Goal: Task Accomplishment & Management: Manage account settings

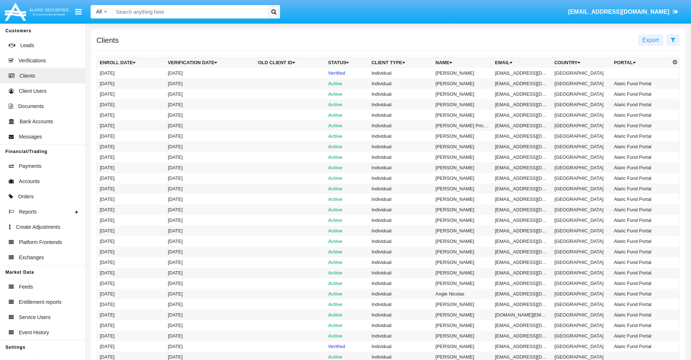
click at [672, 40] on icon at bounding box center [672, 40] width 5 height 6
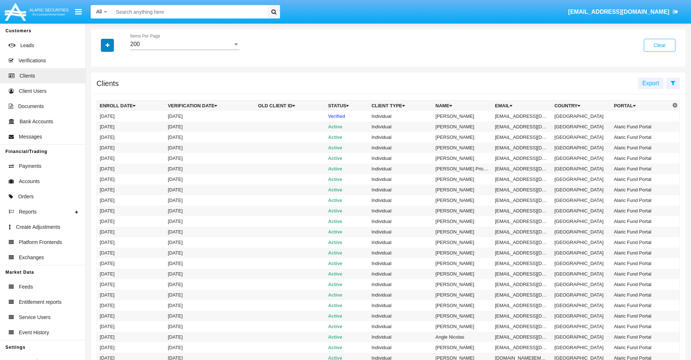
click at [107, 45] on icon "button" at bounding box center [107, 45] width 4 height 5
click at [113, 123] on span "Email" at bounding box center [112, 123] width 14 height 9
click at [100, 126] on input "Email" at bounding box center [99, 126] width 0 height 0
checkbox input "true"
click at [107, 45] on icon "button" at bounding box center [107, 45] width 4 height 5
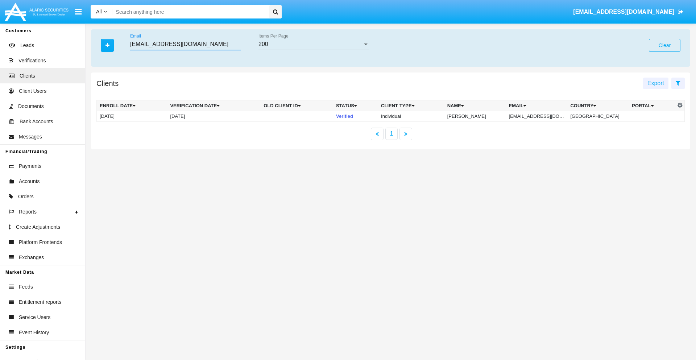
type input "[EMAIL_ADDRESS][DOMAIN_NAME]"
click at [542, 116] on td "[EMAIL_ADDRESS][DOMAIN_NAME]" at bounding box center [537, 116] width 62 height 11
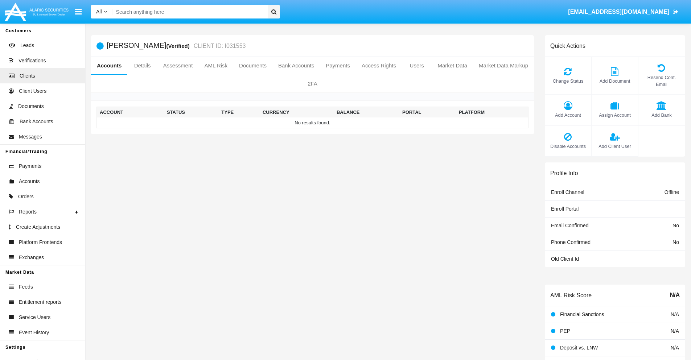
click at [567, 115] on span "Add Account" at bounding box center [567, 115] width 39 height 7
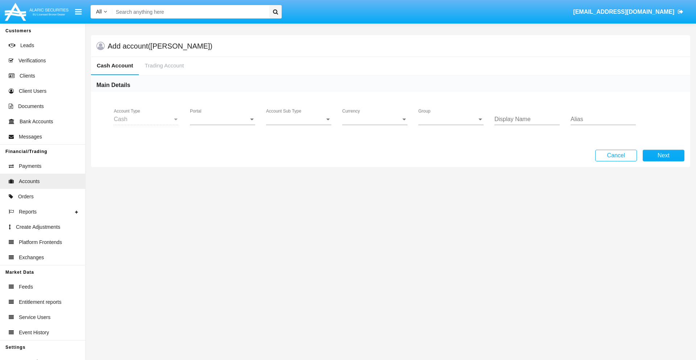
click at [223, 119] on span "Portal" at bounding box center [219, 119] width 59 height 7
click at [223, 125] on span "Alaric Pro" at bounding box center [223, 124] width 67 height 17
click at [299, 119] on span "Account Sub Type" at bounding box center [295, 119] width 59 height 7
click at [299, 125] on span "Trading Cash" at bounding box center [298, 124] width 65 height 17
click at [451, 119] on span "Group" at bounding box center [447, 119] width 59 height 7
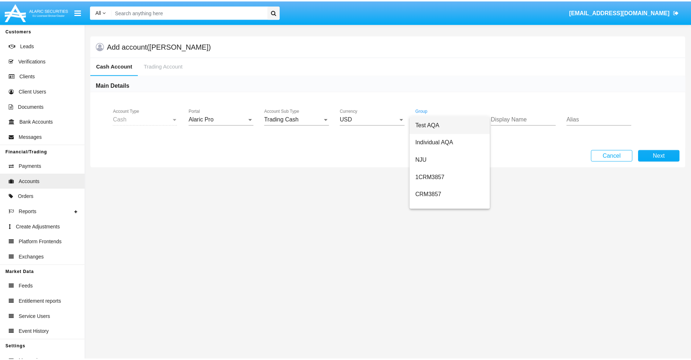
scroll to position [325, 0]
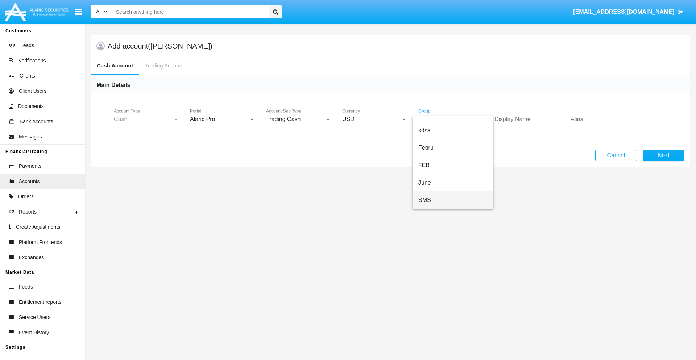
click at [453, 200] on span "SMS" at bounding box center [452, 199] width 69 height 17
type input "cyan"
type input "pink"
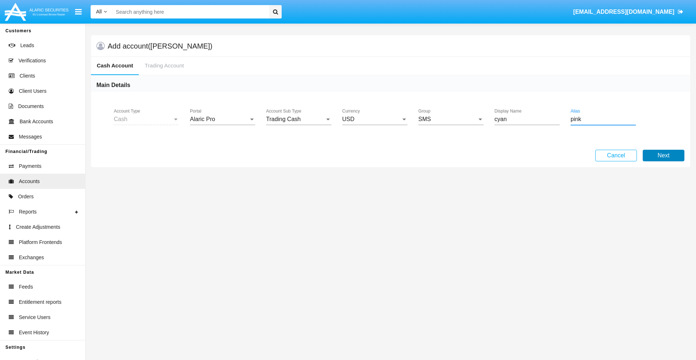
click at [663, 156] on button "Next" at bounding box center [664, 156] width 42 height 12
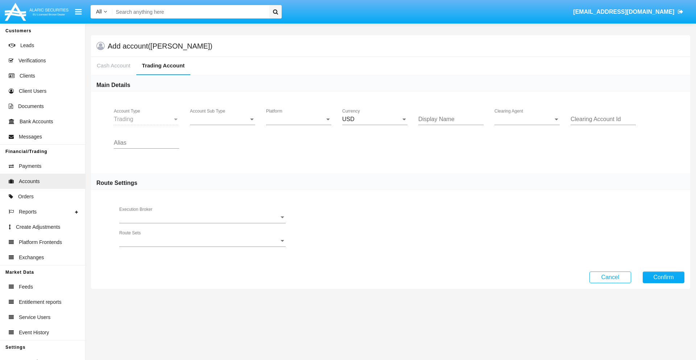
click at [223, 119] on span "Account Sub Type" at bounding box center [219, 119] width 59 height 7
click at [223, 125] on span "Trading" at bounding box center [217, 124] width 54 height 17
click at [299, 119] on span "Platform" at bounding box center [295, 119] width 59 height 7
click at [299, 125] on span "Hammer Lite" at bounding box center [293, 124] width 54 height 17
click at [527, 119] on span "Clearing Agent" at bounding box center [523, 119] width 59 height 7
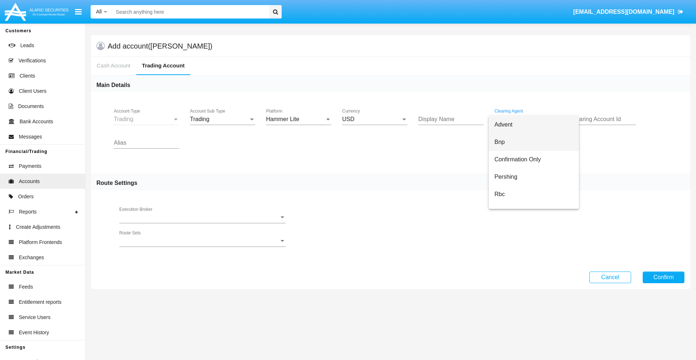
click at [534, 142] on span "Bnp" at bounding box center [533, 141] width 79 height 17
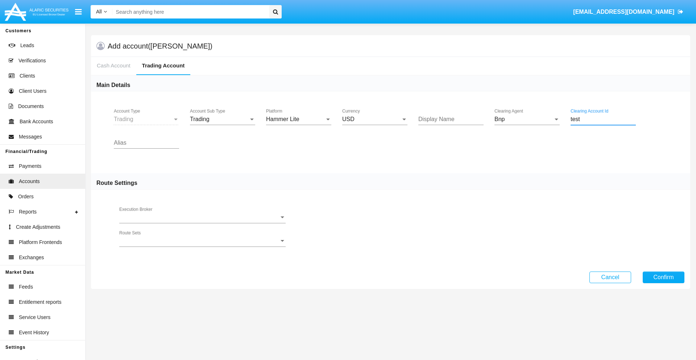
type input "test"
type input "violet"
type input "ivory"
click at [663, 277] on button "Confirm" at bounding box center [664, 277] width 42 height 12
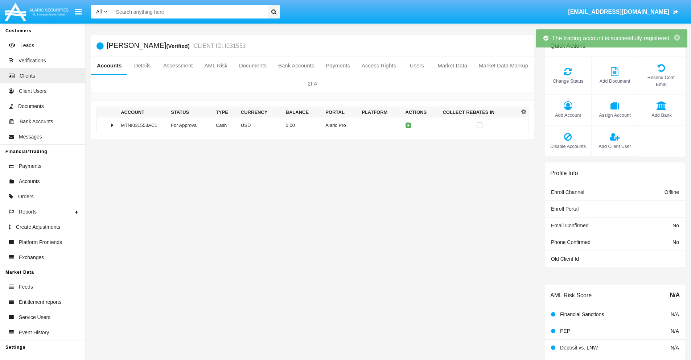
click at [310, 125] on td "0.00" at bounding box center [303, 125] width 40 height 16
click at [408, 125] on icon at bounding box center [409, 125] width 3 height 3
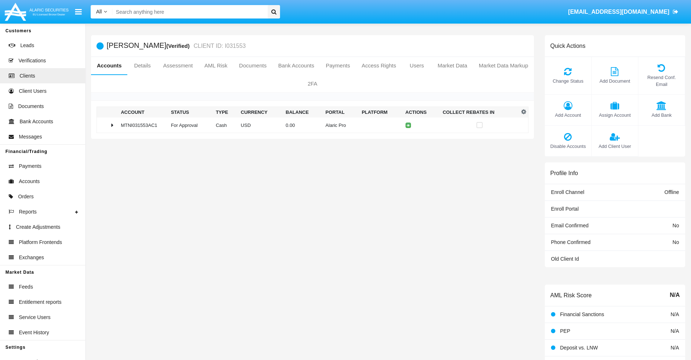
click at [310, 125] on td "0.00" at bounding box center [303, 125] width 40 height 16
click at [408, 140] on icon at bounding box center [409, 140] width 3 height 3
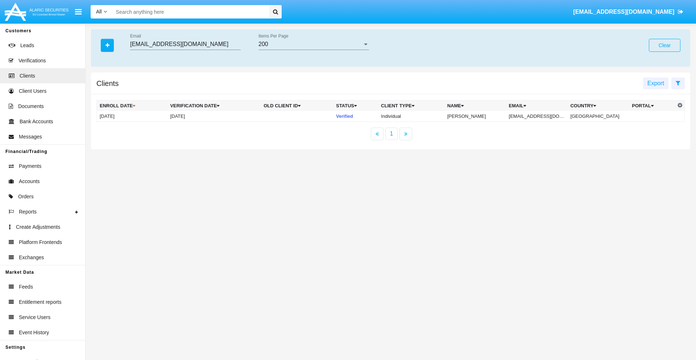
click at [664, 45] on button "Clear" at bounding box center [665, 45] width 32 height 13
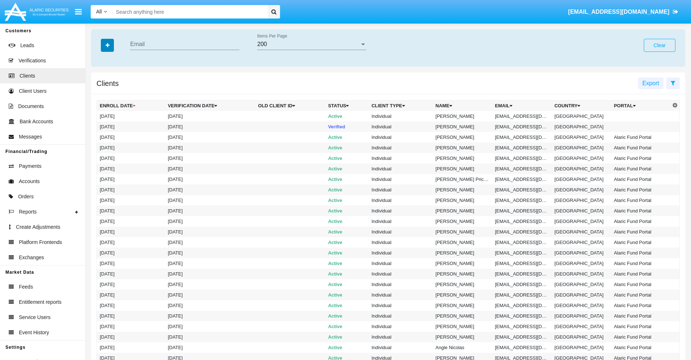
click at [107, 45] on icon "button" at bounding box center [107, 45] width 4 height 5
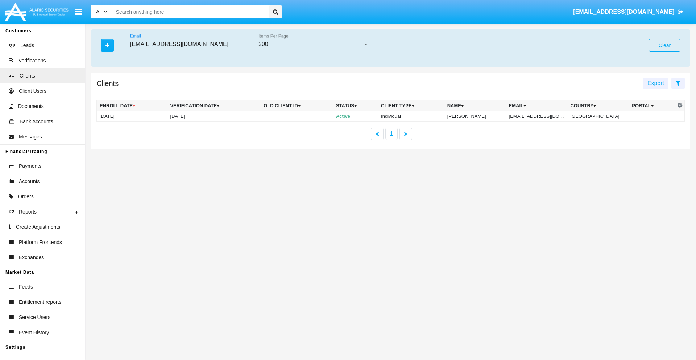
type input "vdlr_c@8b0izs1-7ir7l.ph"
click at [542, 116] on td "vdlr_c@8b0izs1-7ir7l.ph" at bounding box center [537, 116] width 62 height 11
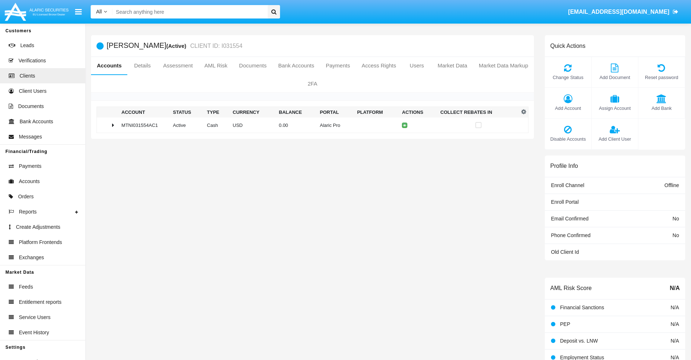
click at [567, 108] on span "Add Account" at bounding box center [567, 108] width 39 height 7
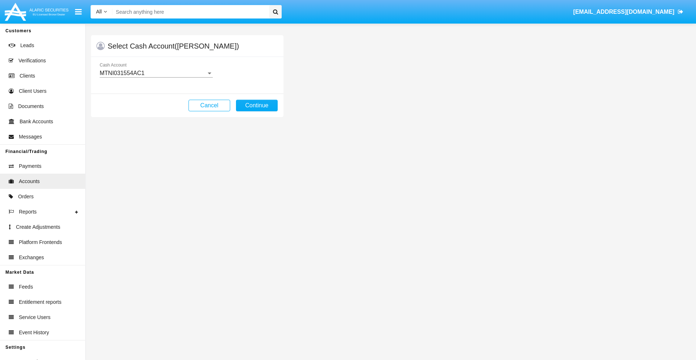
click at [156, 73] on div "MTNI031554AC1" at bounding box center [153, 73] width 107 height 7
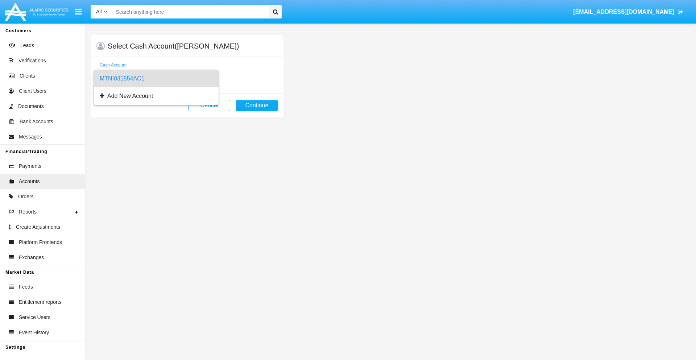
click at [156, 79] on span "MTNI031554AC1" at bounding box center [156, 78] width 113 height 17
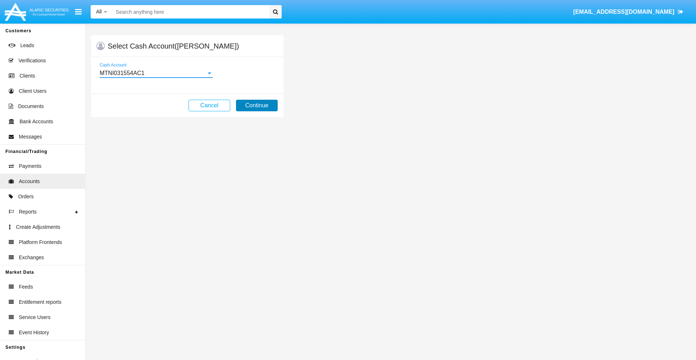
click at [257, 105] on button "Continue" at bounding box center [257, 106] width 42 height 12
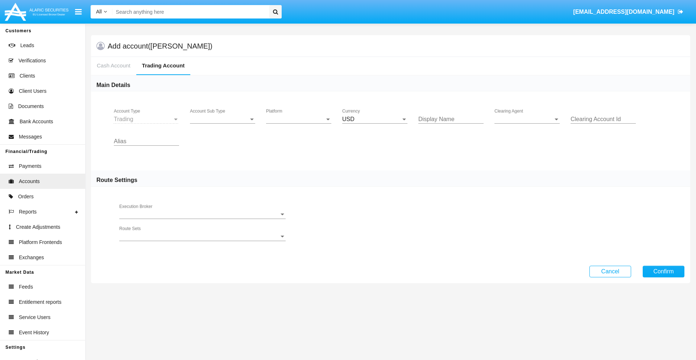
click at [223, 119] on span "Account Sub Type" at bounding box center [219, 119] width 59 height 7
click at [223, 125] on span "Trading" at bounding box center [222, 124] width 65 height 17
click at [299, 119] on span "Platform" at bounding box center [295, 119] width 59 height 7
click at [299, 125] on span "Hammer Lite" at bounding box center [298, 124] width 65 height 17
click at [527, 119] on span "Clearing Agent" at bounding box center [523, 119] width 59 height 7
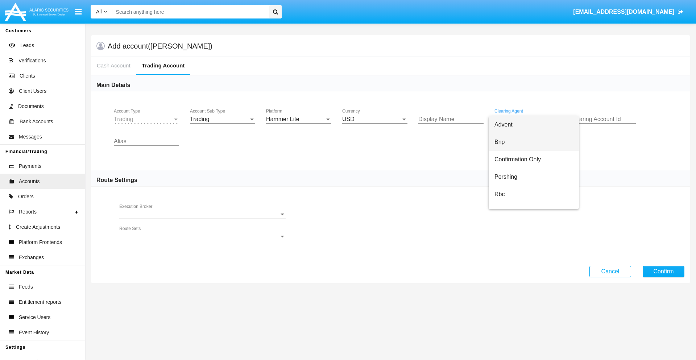
click at [534, 142] on span "Bnp" at bounding box center [533, 141] width 79 height 17
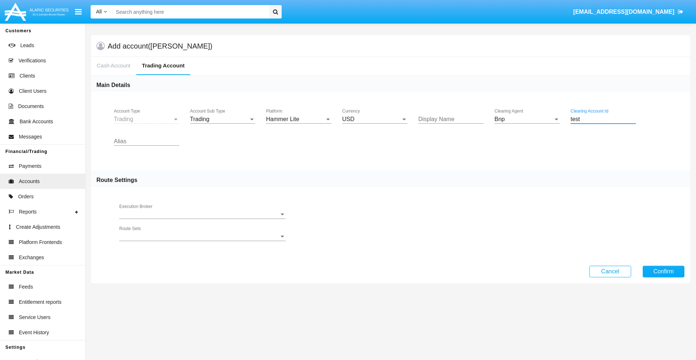
type input "test"
type input "olive"
type input "magenta"
click at [663, 271] on button "Confirm" at bounding box center [664, 272] width 42 height 12
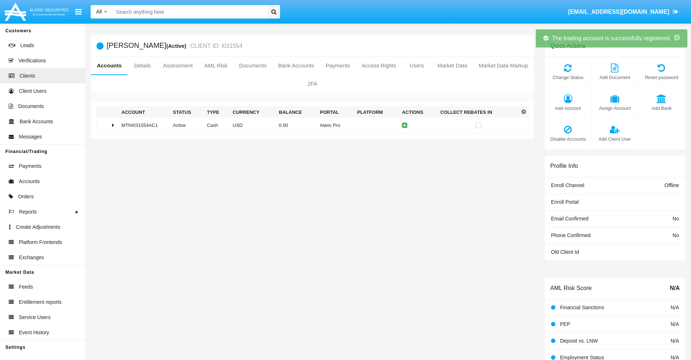
click at [310, 125] on td "0.00" at bounding box center [296, 125] width 41 height 16
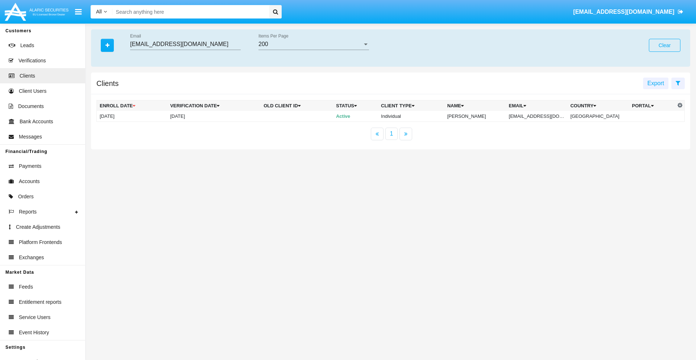
click at [664, 45] on button "Clear" at bounding box center [665, 45] width 32 height 13
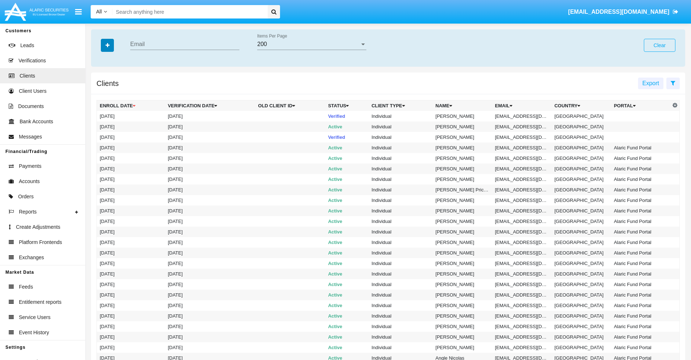
click at [107, 45] on icon "button" at bounding box center [107, 45] width 4 height 5
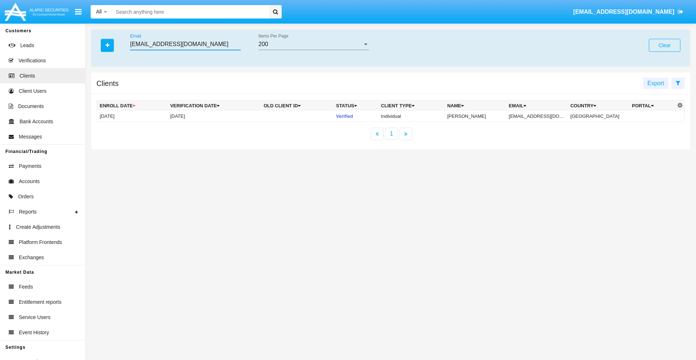
type input "py-tdwgf@7sr9bpjn.kr"
click at [539, 116] on td "py-tdwgf@7sr9bpjn.kr" at bounding box center [537, 116] width 62 height 11
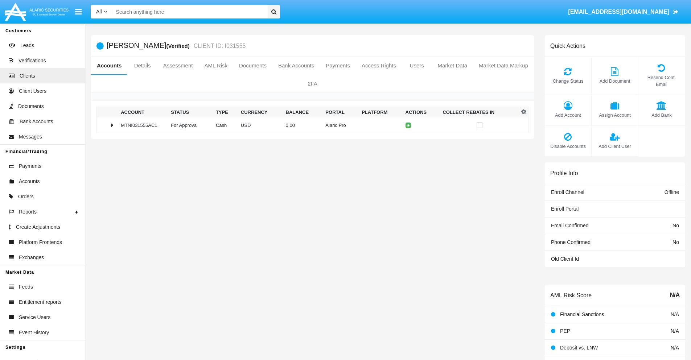
click at [567, 81] on span "Change Status" at bounding box center [567, 81] width 39 height 7
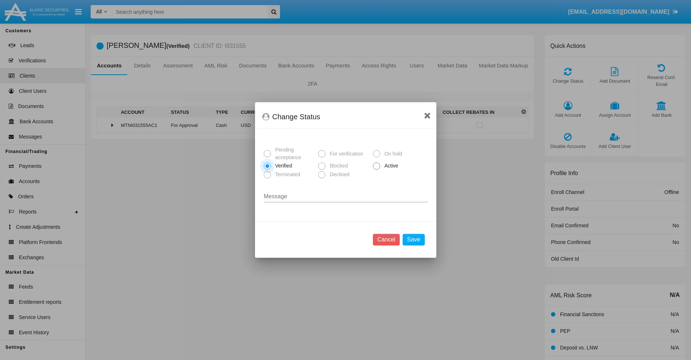
click at [390, 166] on span "Active" at bounding box center [390, 166] width 20 height 8
click at [376, 170] on input "Active" at bounding box center [376, 170] width 0 height 0
radio input "true"
click at [413, 240] on button "Save" at bounding box center [413, 240] width 22 height 12
